Goal: Book appointment/travel/reservation

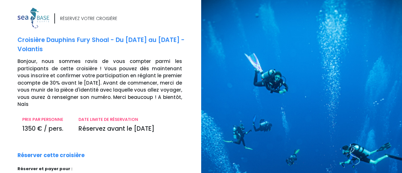
scroll to position [91, 0]
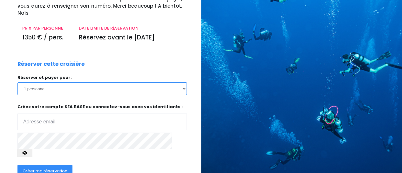
click at [182, 84] on select "1 personne 2 personnes" at bounding box center [101, 88] width 169 height 13
select select "2"
click at [17, 82] on select "1 personne 2 personnes" at bounding box center [101, 88] width 169 height 13
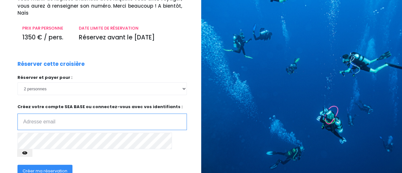
click at [55, 113] on input "email" at bounding box center [101, 121] width 169 height 17
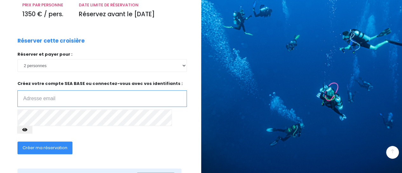
scroll to position [123, 0]
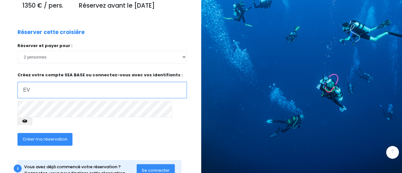
type input "E"
type input "[EMAIL_ADDRESS][DOMAIN_NAME]"
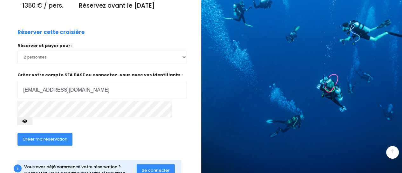
click at [32, 117] on button "button" at bounding box center [24, 121] width 15 height 8
click at [66, 136] on span "Créer ma réservation" at bounding box center [45, 139] width 45 height 6
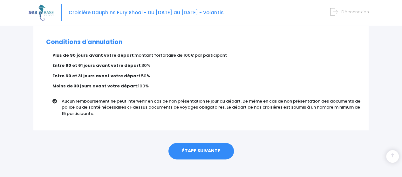
scroll to position [416, 0]
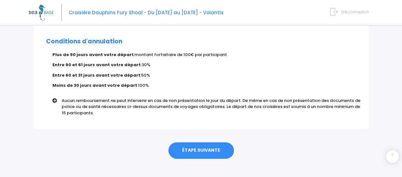
click at [211, 143] on link "ÉTAPE SUIVANTE" at bounding box center [200, 151] width 65 height 17
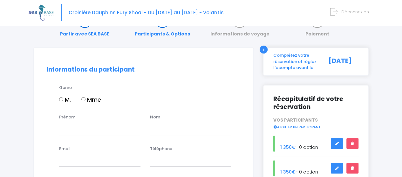
scroll to position [32, 0]
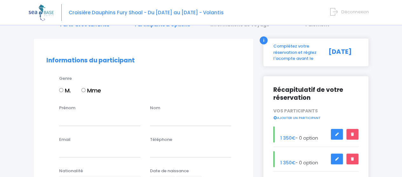
click at [84, 89] on input "Mme" at bounding box center [83, 90] width 4 height 4
radio input "true"
click at [83, 122] on input "Prénom" at bounding box center [99, 119] width 81 height 13
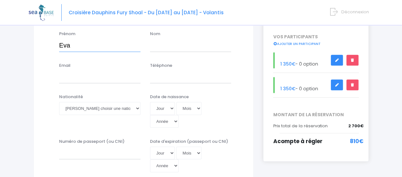
scroll to position [63, 0]
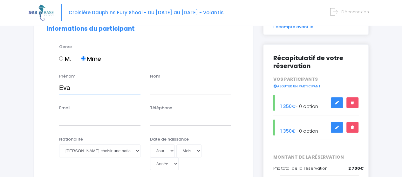
type input "Eva"
click at [163, 92] on input "text" at bounding box center [190, 88] width 81 height 13
type input "DOSTE"
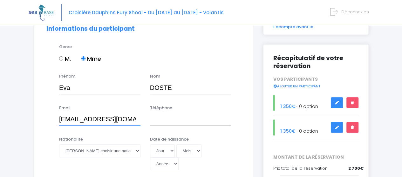
type input "[EMAIL_ADDRESS][DOMAIN_NAME]"
click at [161, 122] on input "Téléphone" at bounding box center [190, 119] width 81 height 13
click at [153, 120] on input "0663161392" at bounding box center [190, 119] width 81 height 13
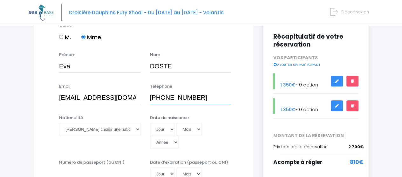
scroll to position [95, 0]
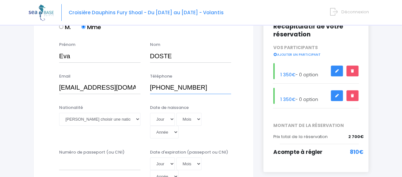
type input "+33663161392"
click at [137, 121] on select "Veuillez choisir une nationalité [DEMOGRAPHIC_DATA] Algerienne Allemande [GEOGR…" at bounding box center [99, 119] width 81 height 13
select select "Française"
click at [59, 113] on select "Veuillez choisir une nationalité [DEMOGRAPHIC_DATA] Algerienne Allemande [GEOGR…" at bounding box center [99, 119] width 81 height 13
click at [169, 120] on select "Jour 01 02 03 04 05 06 07 08 09 10 11 12 13 14 15 16 17 18 19 20 21 22 23 24 25…" at bounding box center [162, 119] width 25 height 13
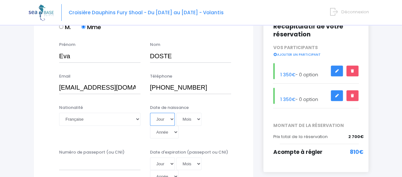
select select "23"
click at [150, 113] on select "Jour 01 02 03 04 05 06 07 08 09 10 11 12 13 14 15 16 17 18 19 20 21 22 23 24 25…" at bounding box center [162, 119] width 25 height 13
click at [195, 120] on select "Mois 01 02 03 04 05 06 07 08 09 10 11 12" at bounding box center [188, 119] width 25 height 13
select select "12"
click at [176, 113] on select "Mois 01 02 03 04 05 06 07 08 09 10 11 12" at bounding box center [188, 119] width 25 height 13
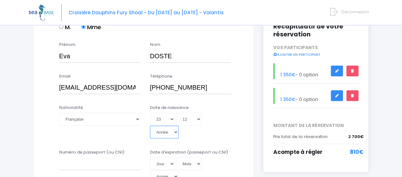
click at [178, 126] on select "Année 2045 2044 2043 2042 2041 2040 2039 2038 2037 2036 2035 2034 2033 2032 203…" at bounding box center [164, 132] width 29 height 13
select select "1975"
click at [178, 126] on select "Année 2045 2044 2043 2042 2041 2040 2039 2038 2037 2036 2035 2034 2033 2032 203…" at bounding box center [164, 132] width 29 height 13
type input "1975-12-23"
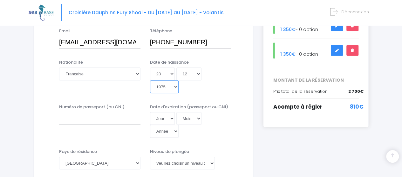
scroll to position [159, 0]
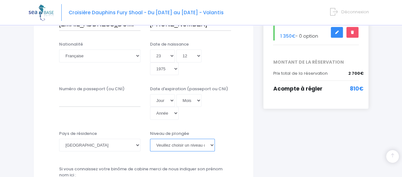
click at [212, 139] on select "Veuillez choisir un niveau de plongée Non plongeur Junior OW diver Adventure OW…" at bounding box center [182, 145] width 65 height 13
select select "N2"
click at [150, 139] on select "Veuillez choisir un niveau de plongée Non plongeur Junior OW diver Adventure OW…" at bounding box center [182, 145] width 65 height 13
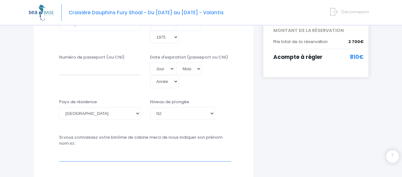
click at [94, 149] on input "text" at bounding box center [145, 155] width 172 height 13
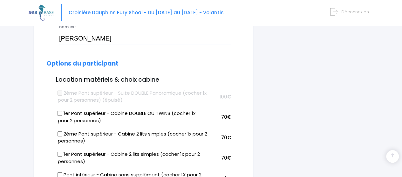
scroll to position [317, 0]
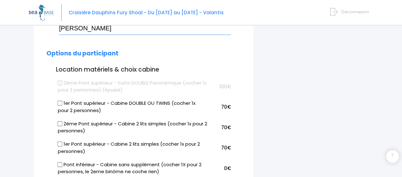
type input "[PERSON_NAME]"
click at [59, 142] on input "1er Pont supérieur - Cabine 2 lits simples (cocher 1x pour 2 personnes)" at bounding box center [59, 144] width 5 height 5
checkbox input "true"
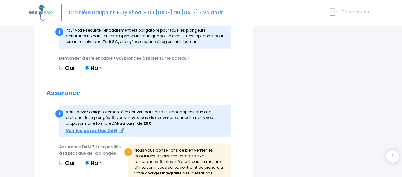
scroll to position [730, 0]
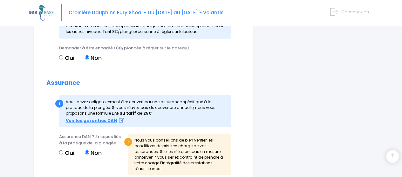
click at [62, 151] on input "Oui" at bounding box center [61, 153] width 4 height 4
radio input "true"
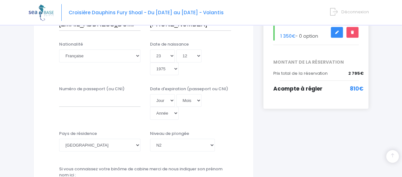
scroll to position [127, 0]
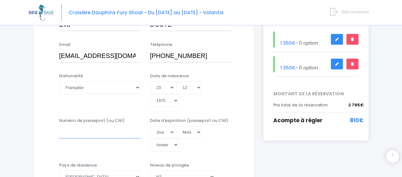
click at [80, 126] on input "Numéro de passeport (ou CNI)" at bounding box center [99, 132] width 81 height 13
type input "17AC04751"
click at [170, 126] on select "Jour 01 02 03 04 05 06 07 08 09 10 11 12 13 14 15 16 17 18 19 20 21 22 23 24 25…" at bounding box center [162, 132] width 25 height 13
select select "22"
click at [150, 126] on select "Jour 01 02 03 04 05 06 07 08 09 10 11 12 13 14 15 16 17 18 19 20 21 22 23 24 25…" at bounding box center [162, 132] width 25 height 13
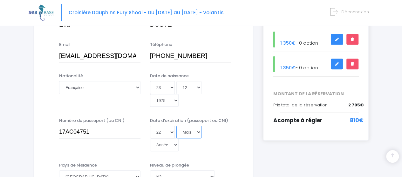
click at [197, 126] on select "Mois 01 02 03 04 05 06 07 08 09 10 11 12" at bounding box center [188, 132] width 25 height 13
select select "02"
click at [176, 126] on select "Mois 01 02 03 04 05 06 07 08 09 10 11 12" at bounding box center [188, 132] width 25 height 13
click at [178, 139] on select "Année 2045 2044 2043 2042 2041 2040 2039 2038 2037 2036 2035 2034 2033 2032 203…" at bounding box center [164, 145] width 29 height 13
select select "2027"
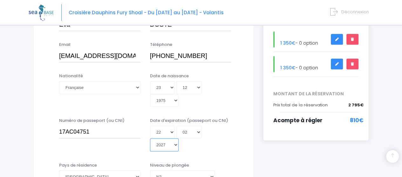
click at [178, 139] on select "Année 2045 2044 2043 2042 2041 2040 2039 2038 2037 2036 2035 2034 2033 2032 203…" at bounding box center [164, 145] width 29 height 13
type input "2027-02-22"
click at [233, 163] on div "Niveau de plongée Veuillez choisir un niveau de plongée Non plongeur Junior OW …" at bounding box center [190, 175] width 91 height 25
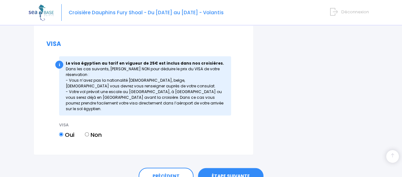
scroll to position [869, 0]
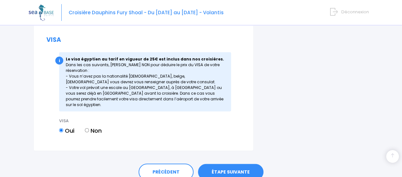
click at [237, 164] on link "ÉTAPE SUIVANTE" at bounding box center [230, 172] width 65 height 17
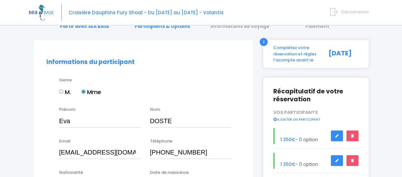
scroll to position [0, 0]
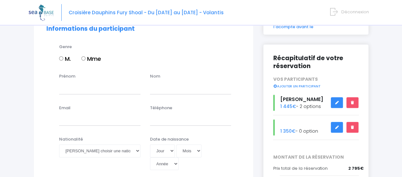
scroll to position [95, 0]
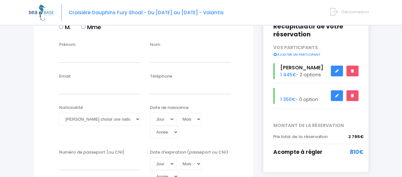
click at [337, 96] on icon at bounding box center [336, 96] width 4 height 0
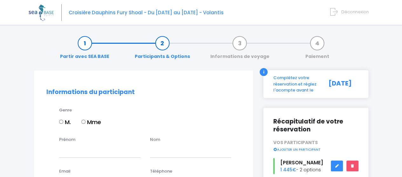
click at [85, 122] on input "Mme" at bounding box center [83, 122] width 4 height 4
radio input "true"
click at [88, 148] on input "Prénom" at bounding box center [99, 151] width 81 height 13
type input "[PERSON_NAME]"
click at [165, 154] on input "text" at bounding box center [190, 151] width 81 height 13
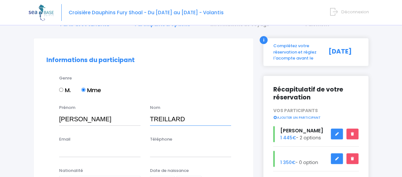
scroll to position [63, 0]
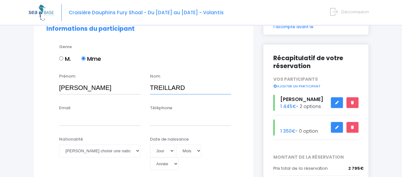
type input "TREILLARD"
click at [76, 121] on input "Email" at bounding box center [99, 119] width 81 height 13
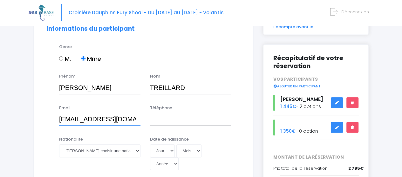
type input "eva.doste@gmail.com"
click at [168, 121] on input "Téléphone" at bounding box center [190, 119] width 81 height 13
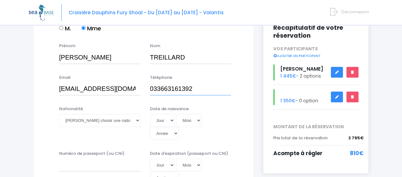
scroll to position [95, 0]
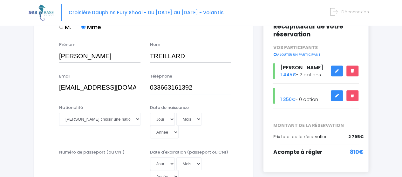
type input "033663161392"
click at [137, 119] on select "Veuillez choisir une nationalité Afghane Albanaise Algerienne Allemande America…" at bounding box center [99, 119] width 81 height 13
click at [59, 113] on select "Veuillez choisir une nationalité Afghane Albanaise Algerienne Allemande America…" at bounding box center [99, 119] width 81 height 13
click at [133, 119] on select "Veuillez choisir une nationalité Afghane Albanaise Algerienne Allemande America…" at bounding box center [99, 119] width 81 height 13
select select "Française"
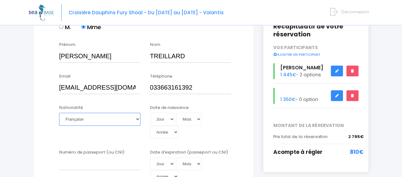
click at [59, 113] on select "Veuillez choisir une nationalité Afghane Albanaise Algerienne Allemande America…" at bounding box center [99, 119] width 81 height 13
click at [171, 120] on select "Jour 01 02 03 04 05 06 07 08 09 10 11 12 13 14 15 16 17 18 19 20 21 22 23 24 25…" at bounding box center [162, 119] width 25 height 13
select select "24"
click at [150, 113] on select "Jour 01 02 03 04 05 06 07 08 09 10 11 12 13 14 15 16 17 18 19 20 21 22 23 24 25…" at bounding box center [162, 119] width 25 height 13
click at [197, 120] on select "Mois 01 02 03 04 05 06 07 08 09 10 11 12" at bounding box center [188, 119] width 25 height 13
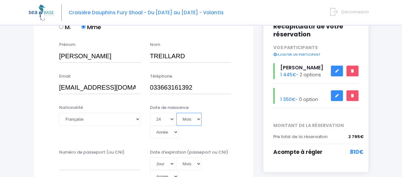
select select "03"
click at [176, 113] on select "Mois 01 02 03 04 05 06 07 08 09 10 11 12" at bounding box center [188, 119] width 25 height 13
click at [178, 126] on select "Année 2045 2044 2043 2042 2041 2040 2039 2038 2037 2036 2035 2034 2033 2032 203…" at bounding box center [164, 132] width 29 height 13
select select "2008"
click at [178, 126] on select "Année 2045 2044 2043 2042 2041 2040 2039 2038 2037 2036 2035 2034 2033 2032 203…" at bounding box center [164, 132] width 29 height 13
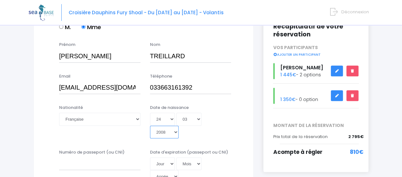
type input "2008-03-24"
click at [102, 158] on input "Numéro de passeport (ou CNI)" at bounding box center [99, 164] width 81 height 13
click at [130, 158] on input "24EC09801" at bounding box center [99, 164] width 81 height 13
type input "24EC09801"
click at [171, 158] on select "Jour 01 02 03 04 05 06 07 08 09 10 11 12 13 14 15 16 17 18 19 20 21 22 23 24 25…" at bounding box center [162, 164] width 25 height 13
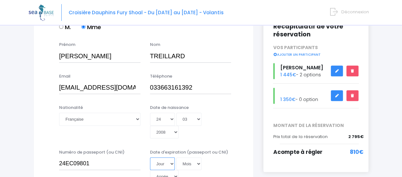
select select "15"
click at [150, 158] on select "Jour 01 02 03 04 05 06 07 08 09 10 11 12 13 14 15 16 17 18 19 20 21 22 23 24 25…" at bounding box center [162, 164] width 25 height 13
click at [198, 158] on select "Mois 01 02 03 04 05 06 07 08 09 10 11 12" at bounding box center [188, 164] width 25 height 13
select select "05"
click at [176, 158] on select "Mois 01 02 03 04 05 06 07 08 09 10 11 12" at bounding box center [188, 164] width 25 height 13
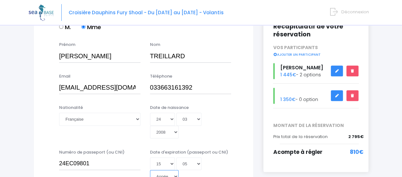
click at [178, 170] on select "Année 2045 2044 2043 2042 2041 2040 2039 2038 2037 2036 2035 2034 2033 2032 203…" at bounding box center [164, 176] width 29 height 13
select select "2029"
click at [178, 170] on select "Année 2045 2044 2043 2042 2041 2040 2039 2038 2037 2036 2035 2034 2033 2032 203…" at bounding box center [164, 176] width 29 height 13
type input "2029-05-15"
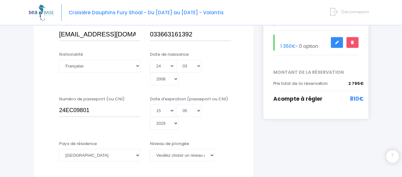
scroll to position [159, 0]
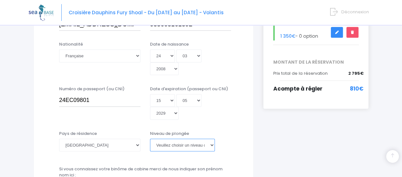
click at [212, 139] on select "Veuillez choisir un niveau de plongée Non plongeur Junior OW diver Adventure OW…" at bounding box center [182, 145] width 65 height 13
select select "N1"
click at [150, 139] on select "Veuillez choisir un niveau de plongée Non plongeur Junior OW diver Adventure OW…" at bounding box center [182, 145] width 65 height 13
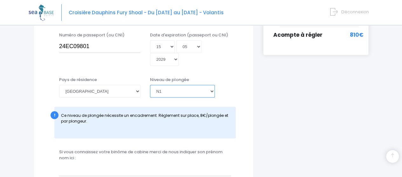
scroll to position [222, 0]
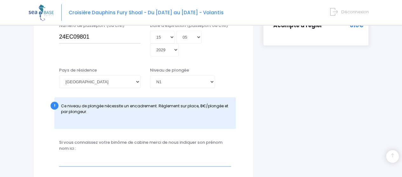
click at [147, 154] on input "text" at bounding box center [145, 160] width 172 height 13
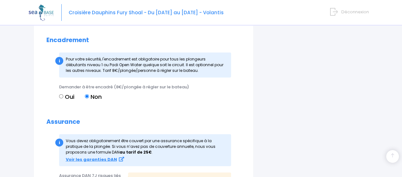
scroll to position [730, 0]
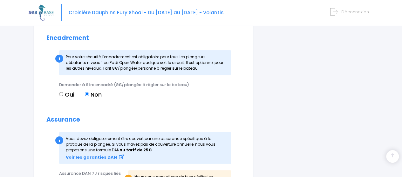
type input "Eva DOSTE"
click at [62, 92] on input "Oui" at bounding box center [61, 94] width 4 height 4
radio input "true"
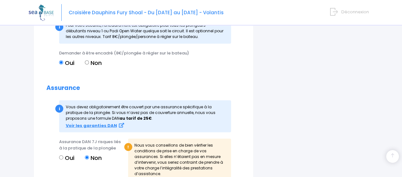
click at [62, 156] on input "Oui" at bounding box center [61, 158] width 4 height 4
radio input "true"
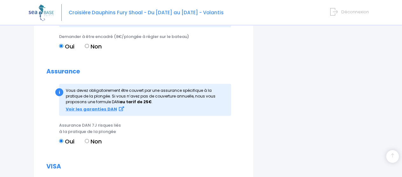
scroll to position [905, 0]
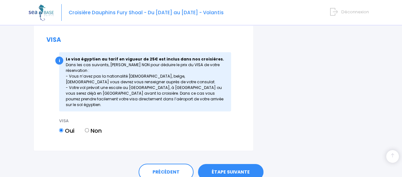
click at [228, 164] on link "ÉTAPE SUIVANTE" at bounding box center [230, 172] width 65 height 17
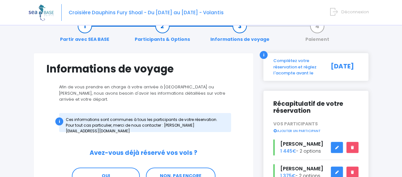
scroll to position [32, 0]
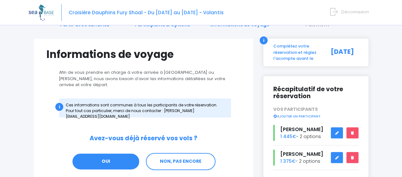
click at [105, 155] on link "OUI" at bounding box center [106, 161] width 68 height 17
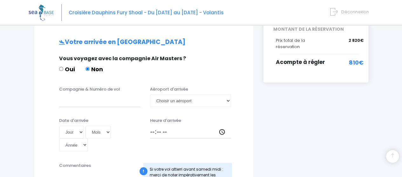
scroll to position [191, 0]
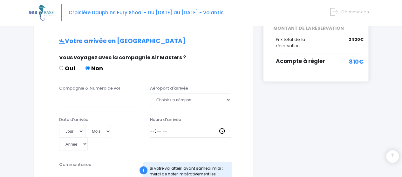
click at [61, 66] on input "Oui" at bounding box center [61, 68] width 4 height 4
radio input "true"
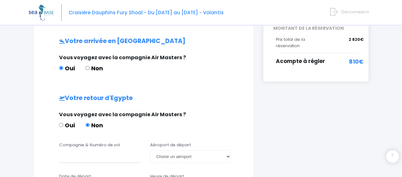
click at [89, 66] on input "Non" at bounding box center [87, 68] width 4 height 4
radio input "true"
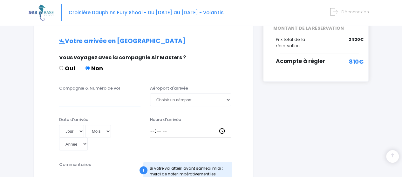
click at [102, 98] on input "Compagnie & Numéro de vol" at bounding box center [99, 100] width 81 height 13
type input "Easyjet"
click at [228, 94] on select "Choisir un aéroport [GEOGRAPHIC_DATA][PERSON_NAME]" at bounding box center [190, 100] width 81 height 13
select select "Hurghada"
click at [150, 94] on select "Choisir un aéroport [GEOGRAPHIC_DATA][PERSON_NAME]" at bounding box center [190, 100] width 81 height 13
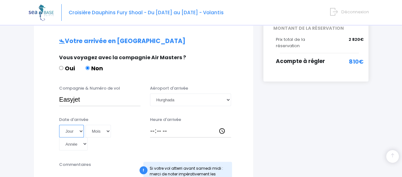
click at [80, 125] on select "Jour 01 02 03 04 05 06 07 08 09 10 11 12 13 14 15 16 17 18 19 20 21 22 23 24 25…" at bounding box center [71, 131] width 25 height 13
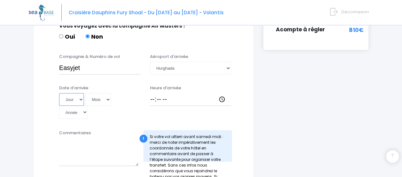
click at [79, 95] on select "Jour 01 02 03 04 05 06 07 08 09 10 11 12 13 14 15 16 17 18 19 20 21 22 23 24 25…" at bounding box center [71, 99] width 25 height 13
select select "11"
click at [59, 93] on select "Jour 01 02 03 04 05 06 07 08 09 10 11 12 13 14 15 16 17 18 19 20 21 22 23 24 25…" at bounding box center [71, 99] width 25 height 13
click at [106, 95] on select "Mois 01 02 03 04 05 06 07 08 09 10 11 12" at bounding box center [97, 99] width 25 height 13
select select "07"
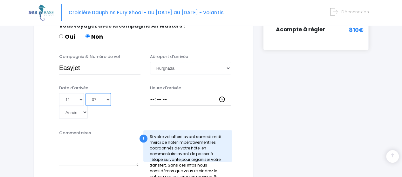
click at [85, 93] on select "Mois 01 02 03 04 05 06 07 08 09 10 11 12" at bounding box center [97, 99] width 25 height 13
click at [88, 106] on select "Année 2045 2044 2043 2042 2041 2040 2039 2038 2037 2036 2035 2034 2033 2032 203…" at bounding box center [73, 112] width 29 height 13
select select "2026"
click at [88, 106] on select "Année 2045 2044 2043 2042 2041 2040 2039 2038 2037 2036 2035 2034 2033 2032 203…" at bounding box center [73, 112] width 29 height 13
type input "[DATE]"
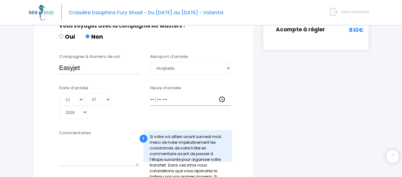
click at [173, 93] on input "Heure d'arrivée" at bounding box center [190, 99] width 81 height 13
type input "18:00"
click at [102, 141] on textarea "Commentaires" at bounding box center [98, 152] width 79 height 28
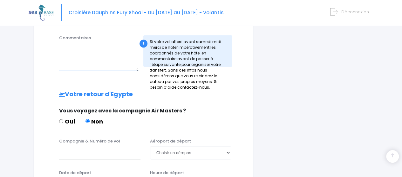
scroll to position [350, 0]
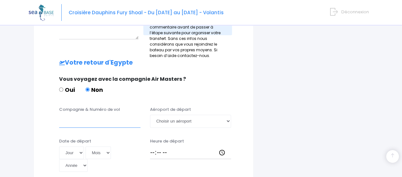
click at [82, 115] on input "Compagnie & Numéro de vol" at bounding box center [99, 121] width 81 height 13
type input "Transavia"
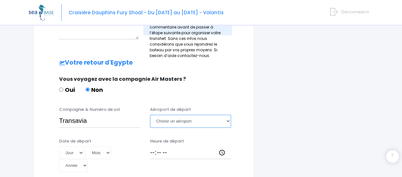
click at [228, 115] on select "Choisir un aéroport Hurghada Marsa Alam" at bounding box center [190, 121] width 81 height 13
select select "Hurghada"
click at [150, 115] on select "Choisir un aéroport Hurghada Marsa Alam" at bounding box center [190, 121] width 81 height 13
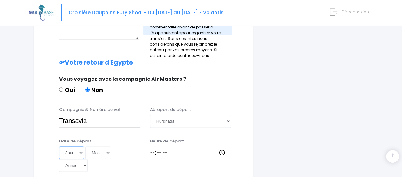
click at [80, 147] on select "Jour 01 02 03 04 05 06 07 08 09 10 11 12 13 14 15 16 17 18 19 20 21 22 23 24 25…" at bounding box center [71, 153] width 25 height 13
select select "18"
click at [59, 147] on select "Jour 01 02 03 04 05 06 07 08 09 10 11 12 13 14 15 16 17 18 19 20 21 22 23 24 25…" at bounding box center [71, 153] width 25 height 13
click at [105, 147] on select "Mois 01 02 03 04 05 06 07 08 09 10 11 12" at bounding box center [97, 153] width 25 height 13
select select "07"
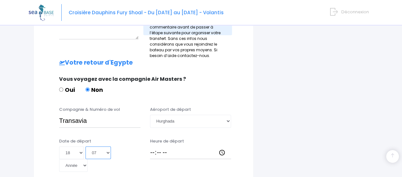
click at [85, 147] on select "Mois 01 02 03 04 05 06 07 08 09 10 11 12" at bounding box center [97, 153] width 25 height 13
click at [88, 159] on select "Année 2045 2044 2043 2042 2041 2040 2039 2038 2037 2036 2035 2034 2033 2032 203…" at bounding box center [73, 165] width 29 height 13
select select "2026"
click at [88, 159] on select "Année 2045 2044 2043 2042 2041 2040 2039 2038 2037 2036 2035 2034 2033 2032 203…" at bounding box center [73, 165] width 29 height 13
type input "2026-07-18"
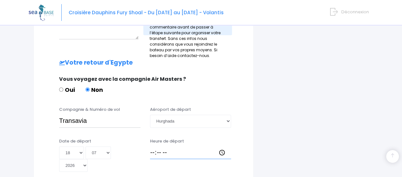
click at [170, 147] on input "Heure de départ" at bounding box center [190, 153] width 81 height 13
type input "17:15"
click at [231, 112] on div "Compagnie & Numéro de vol Transavia Aéroport de départ Choisir un aéroport Hurg…" at bounding box center [143, 119] width 203 height 25
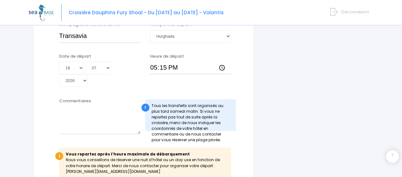
scroll to position [445, 0]
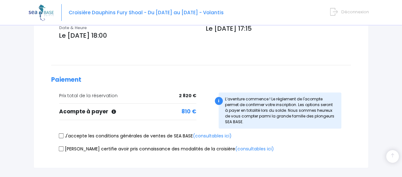
scroll to position [286, 0]
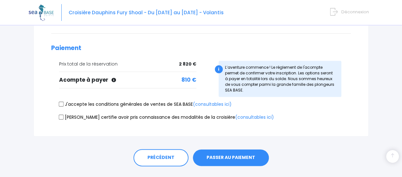
click at [62, 102] on input "J'accepte les conditions générales de ventes de SEA BASE (consultables ici)" at bounding box center [61, 104] width 5 height 5
checkbox input "true"
click at [61, 115] on input "[PERSON_NAME] certifie avoir pris connaissance des modalités de la croisière (c…" at bounding box center [61, 117] width 5 height 5
checkbox input "true"
click at [214, 150] on button "PASSER AU PAIEMENT" at bounding box center [231, 158] width 76 height 17
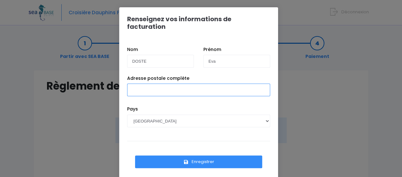
click at [180, 84] on input "Adresse postale complète" at bounding box center [198, 90] width 143 height 13
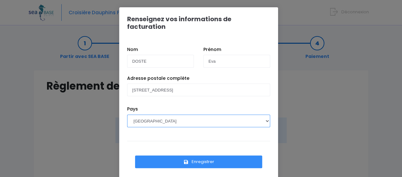
click at [199, 115] on select "AFGHANISTAN AFRIQUE DU SUD ÅLAND, ÎLES ALBANIE ALGÉRIE ALLEMAGNE ANDORRE ANGOLA…" at bounding box center [198, 121] width 143 height 13
click at [127, 115] on select "AFGHANISTAN AFRIQUE DU SUD ÅLAND, ÎLES ALBANIE ALGÉRIE ALLEMAGNE ANDORRE ANGOLA…" at bounding box center [198, 121] width 143 height 13
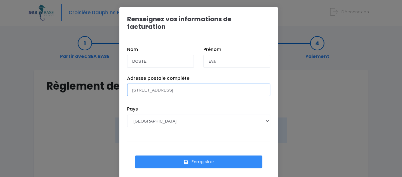
click at [184, 84] on input "20 allée du clos Hemery" at bounding box center [198, 90] width 143 height 13
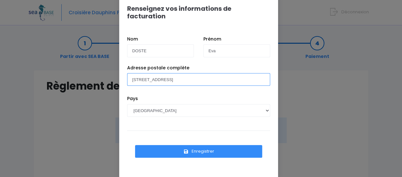
type input "20 allée du clos Hemery 44600 SAINT NAZAIRE"
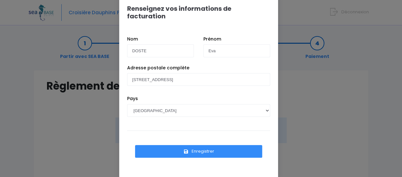
click at [180, 145] on button "Enregistrer" at bounding box center [198, 151] width 127 height 13
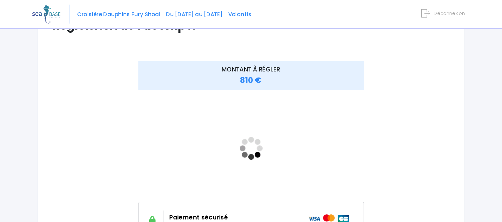
scroll to position [63, 0]
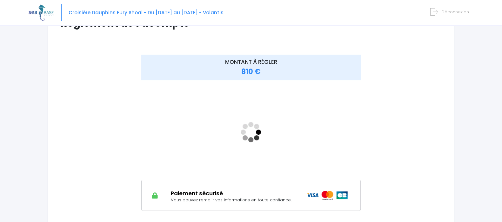
drag, startPoint x: 396, startPoint y: 0, endPoint x: 50, endPoint y: 130, distance: 370.1
click at [50, 130] on div "Règlement de l'acompte Vérifiez vos informations de facturation Nom DOSTE Préno…" at bounding box center [250, 118] width 407 height 223
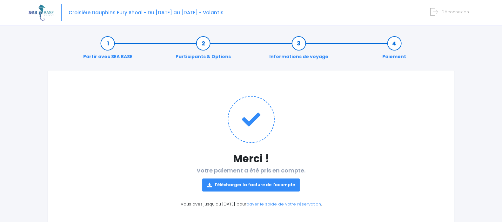
click at [262, 186] on link "Télécharger la facture de l'acompte" at bounding box center [251, 184] width 98 height 13
